Goal: Contribute content: Add original content to the website for others to see

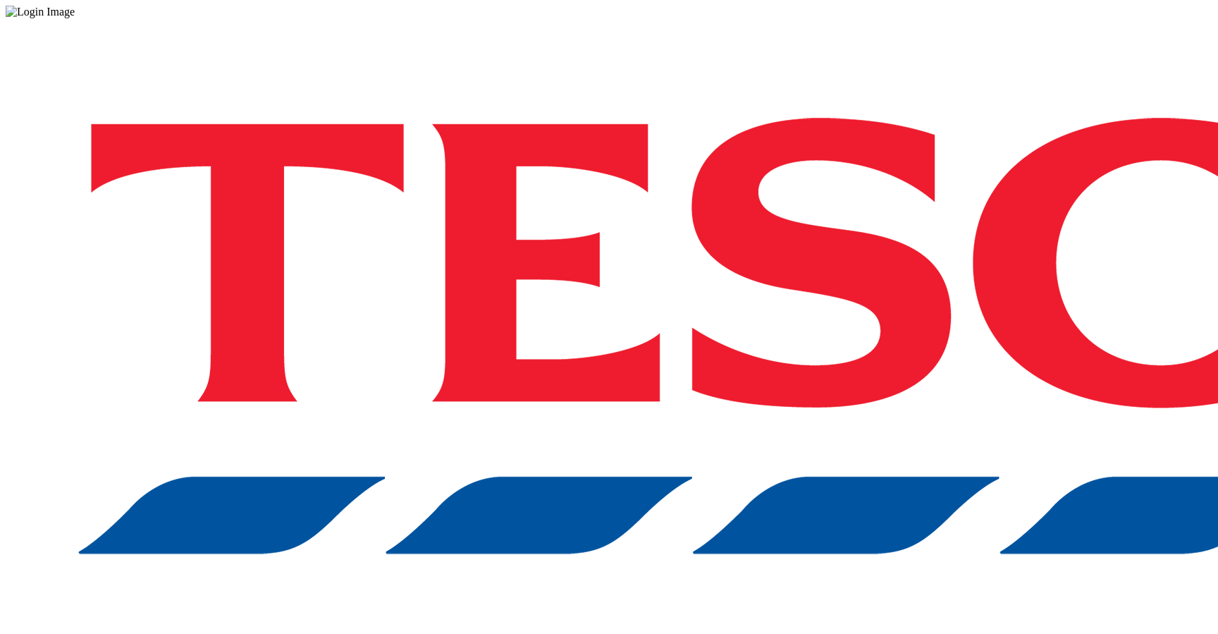
click at [900, 346] on div "Log in to the Spectra’s dashboard using [PERSON_NAME]’s credentials. If you don…" at bounding box center [609, 368] width 1207 height 701
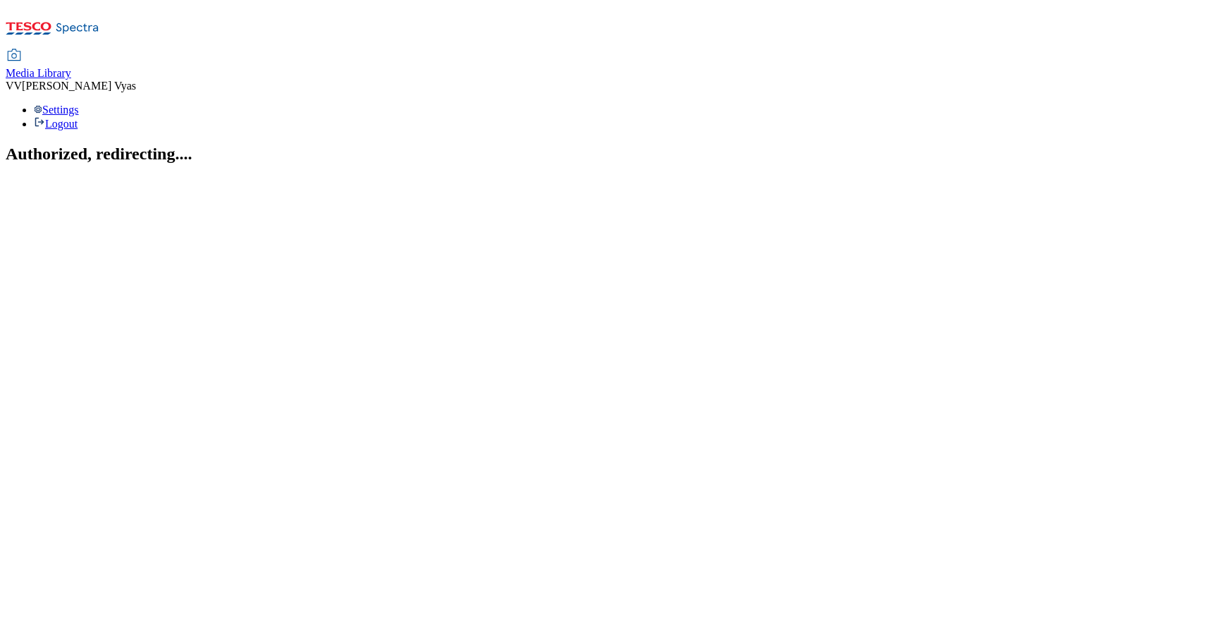
click at [71, 67] on span "Media Library" at bounding box center [39, 73] width 66 height 12
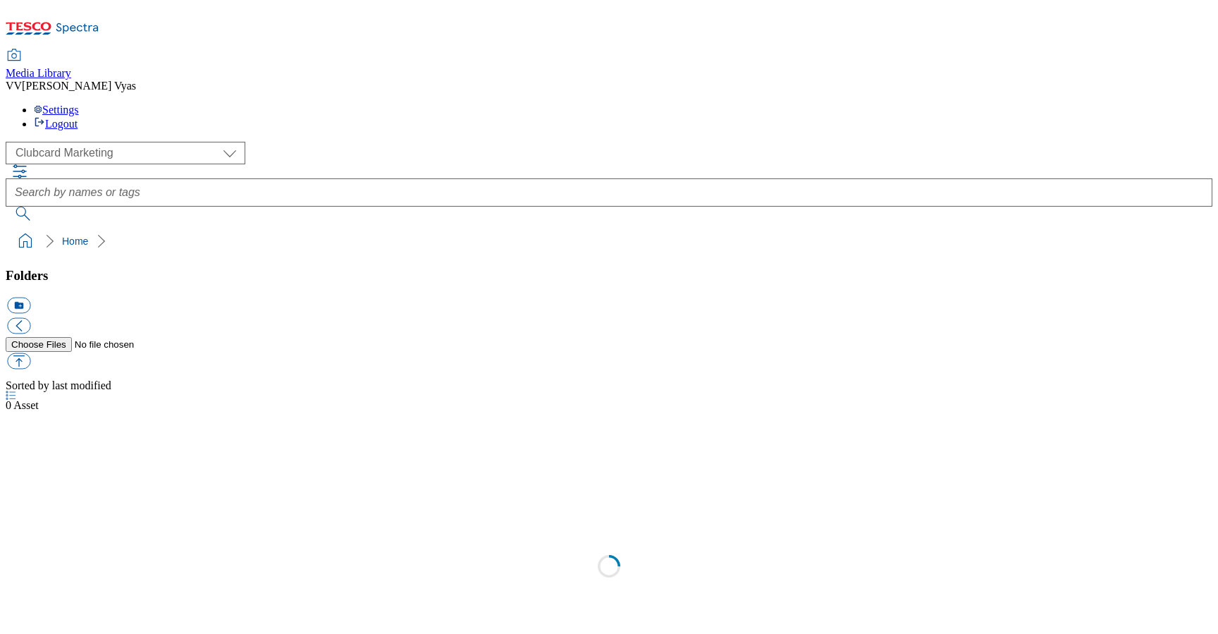
scroll to position [1, 0]
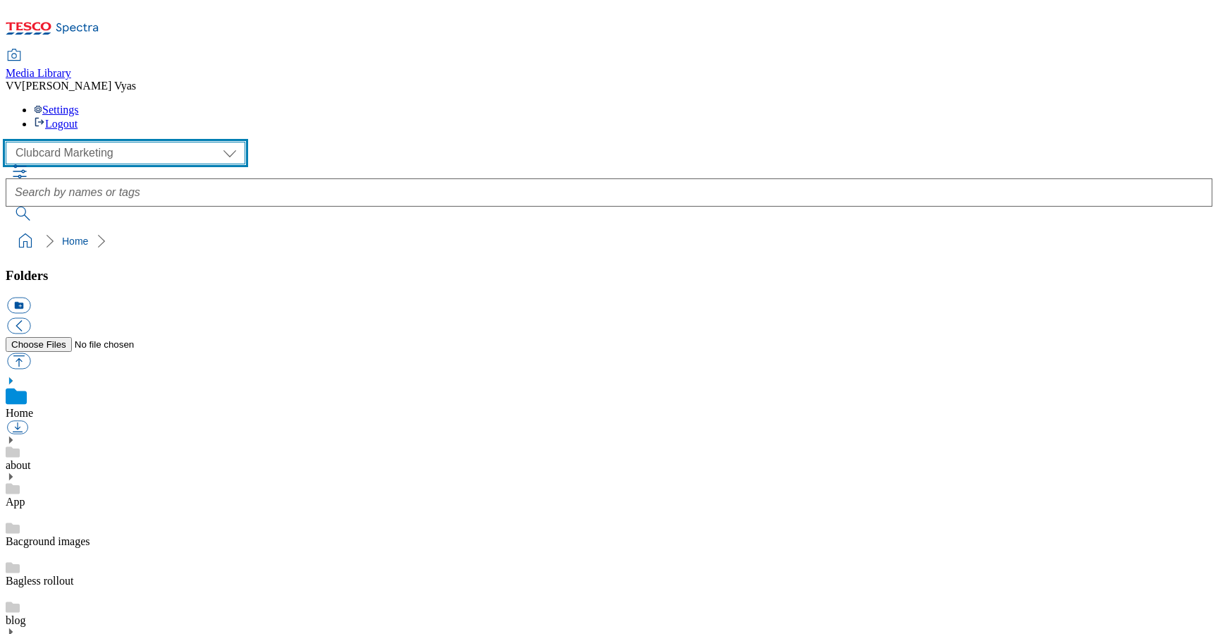
select select "flare-ghs-roi"
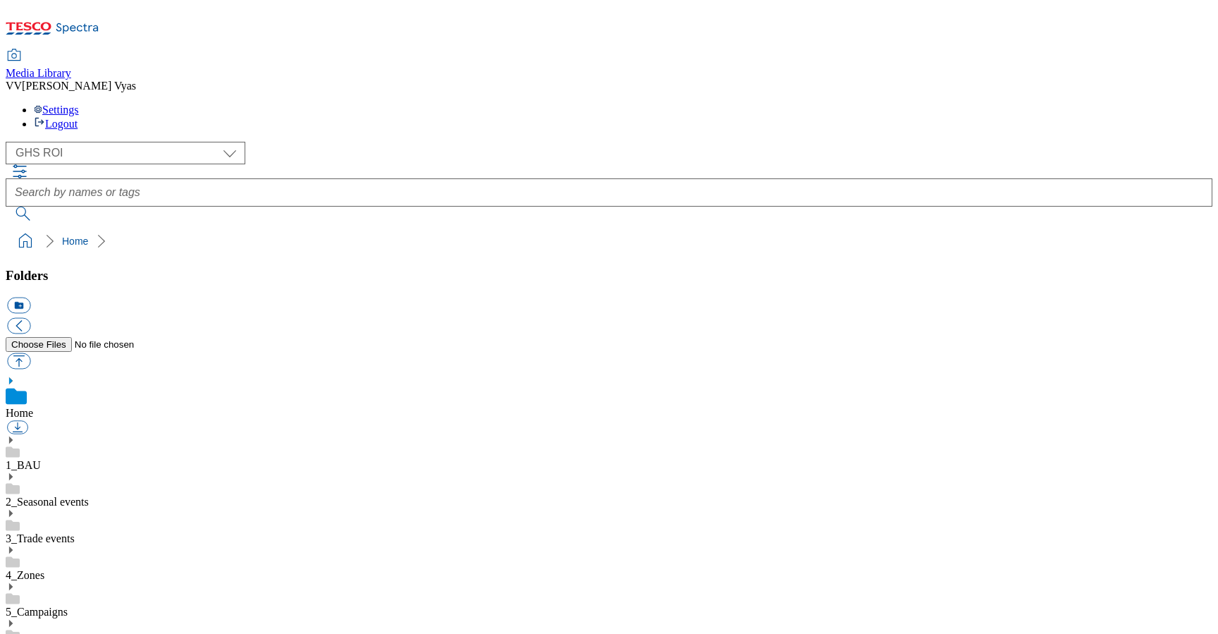
click at [16, 435] on icon at bounding box center [11, 440] width 10 height 10
click at [13, 583] on use at bounding box center [11, 586] width 4 height 7
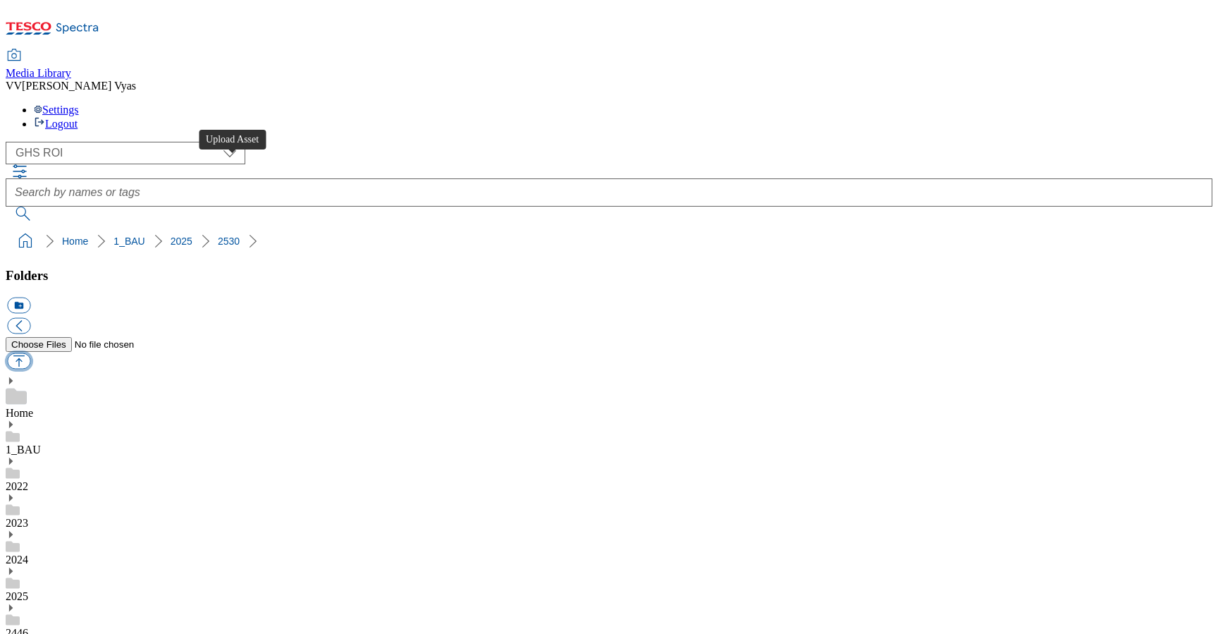
click at [30, 353] on button "button" at bounding box center [18, 361] width 23 height 16
type input "C:\fakepath\GHS-TradeStamp-Cereals.jpg"
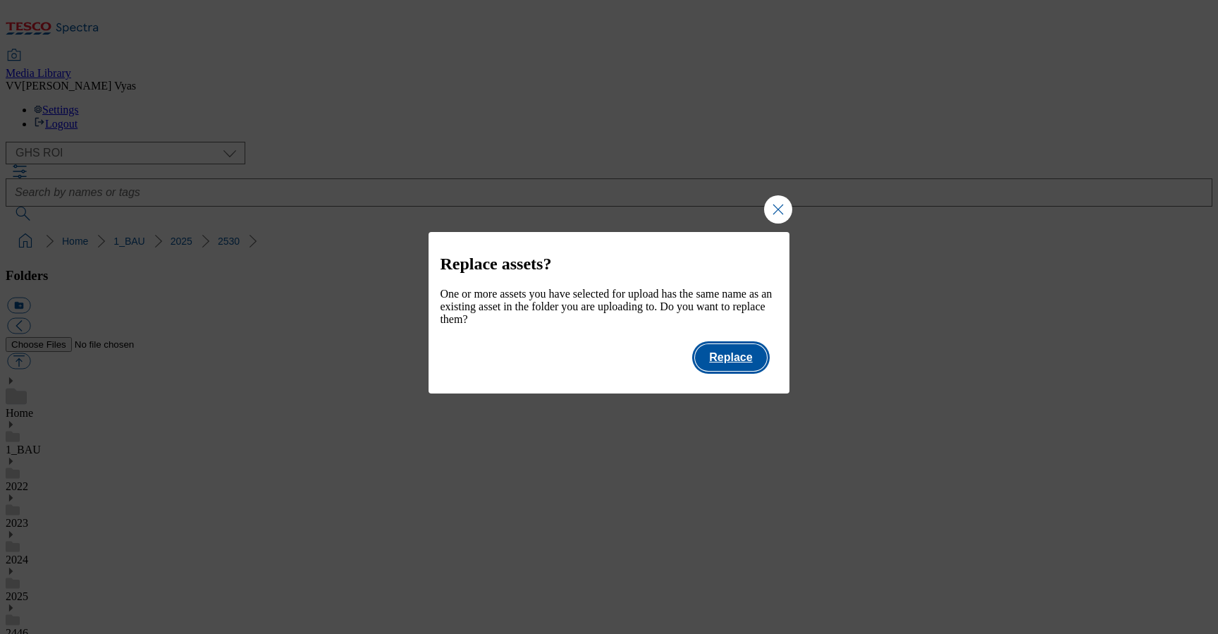
click at [745, 366] on button "Replace" at bounding box center [730, 357] width 71 height 27
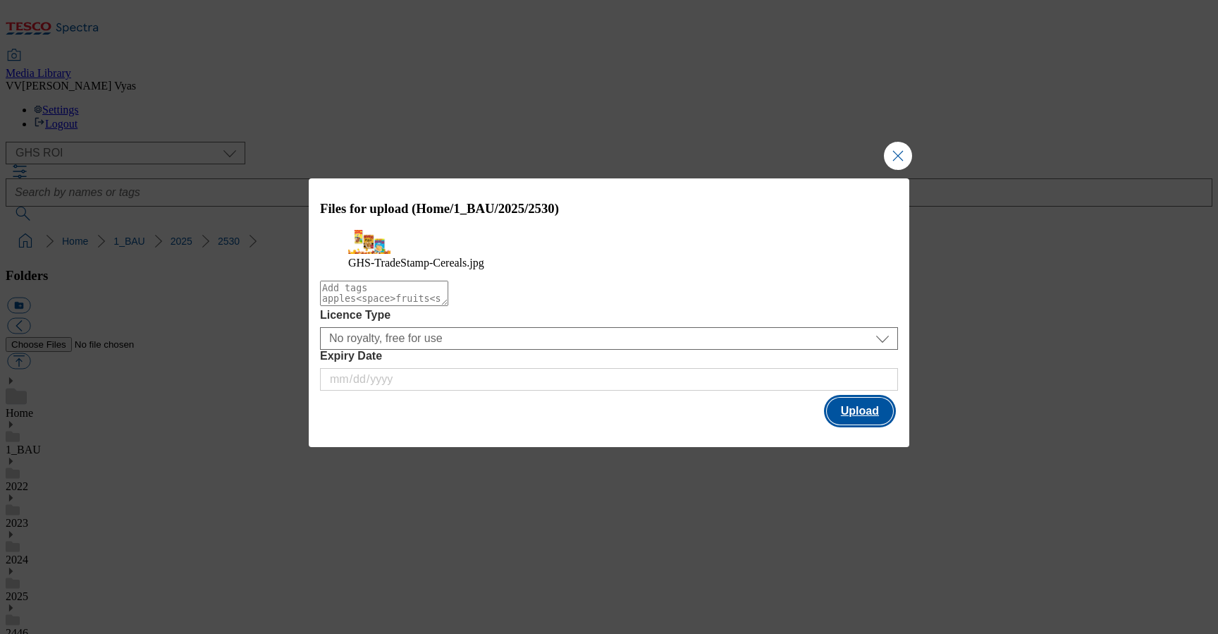
click at [851, 424] on button "Upload" at bounding box center [860, 411] width 66 height 27
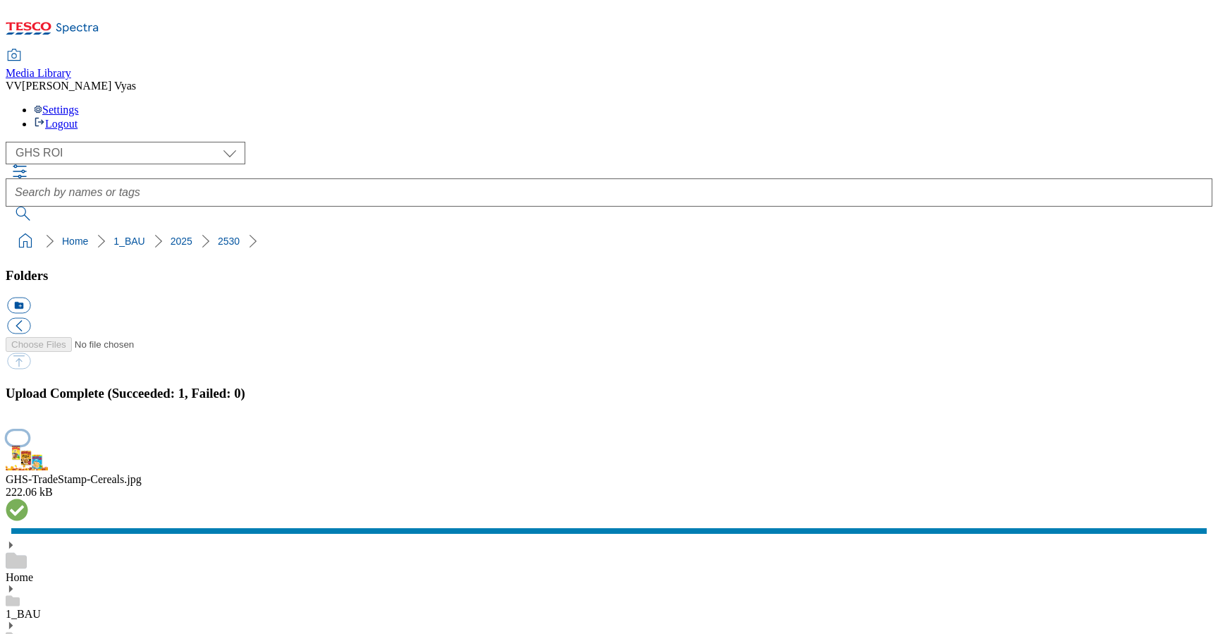
click at [28, 431] on button "button" at bounding box center [17, 437] width 21 height 13
